Goal: Check status: Check status

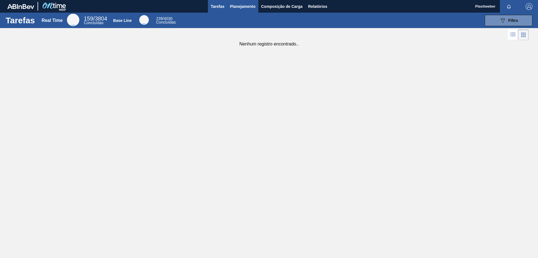
click at [244, 6] on span "Planejamento" at bounding box center [243, 6] width 26 height 7
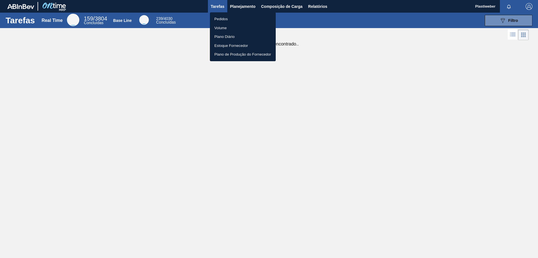
click at [231, 18] on li "Pedidos" at bounding box center [243, 19] width 66 height 9
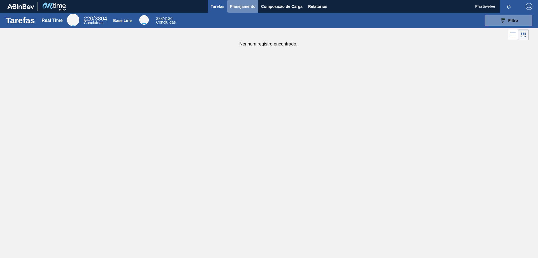
click at [245, 9] on span "Planejamento" at bounding box center [243, 6] width 26 height 7
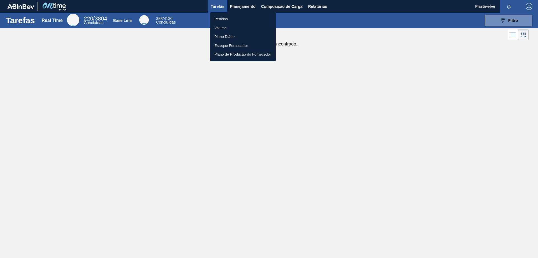
click at [231, 18] on li "Pedidos" at bounding box center [243, 19] width 66 height 9
